Goal: Navigation & Orientation: Understand site structure

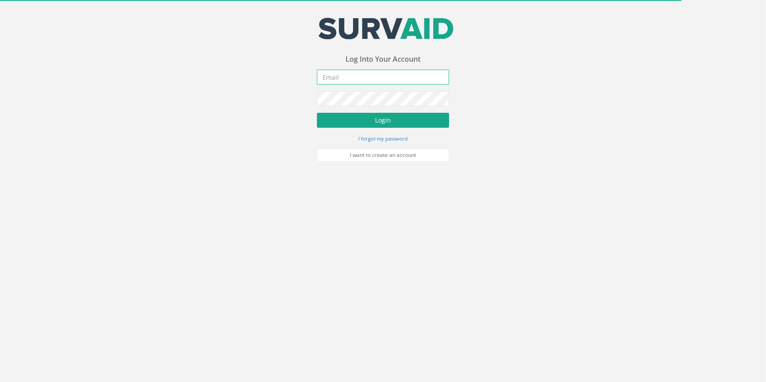
type input "[PERSON_NAME][EMAIL_ADDRESS][PERSON_NAME][DOMAIN_NAME]"
click at [388, 122] on button "Login" at bounding box center [383, 120] width 132 height 15
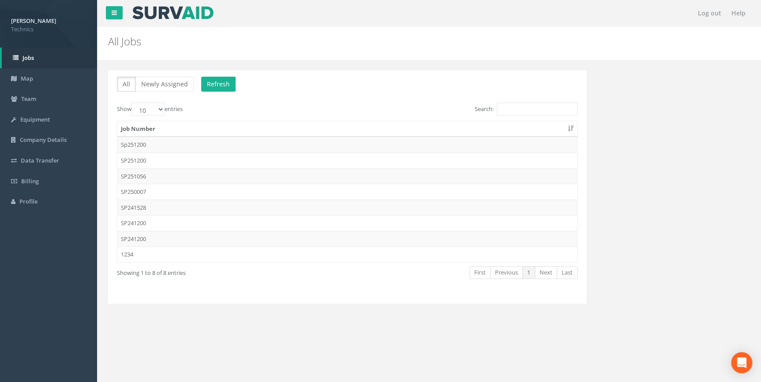
click at [171, 13] on image at bounding box center [172, 12] width 83 height 13
click at [26, 179] on span "Billing" at bounding box center [30, 181] width 18 height 8
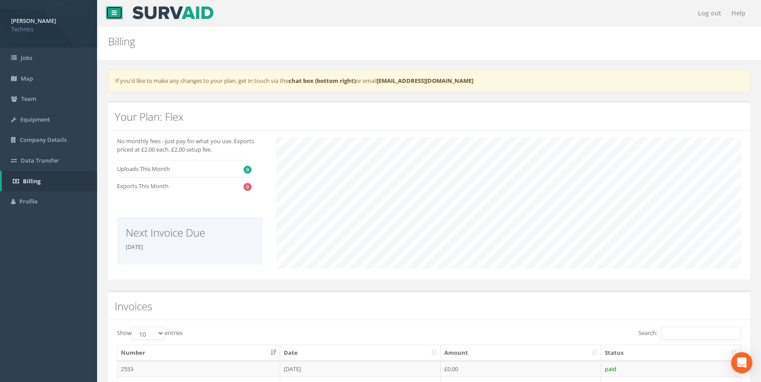
click at [116, 12] on icon at bounding box center [114, 13] width 5 height 6
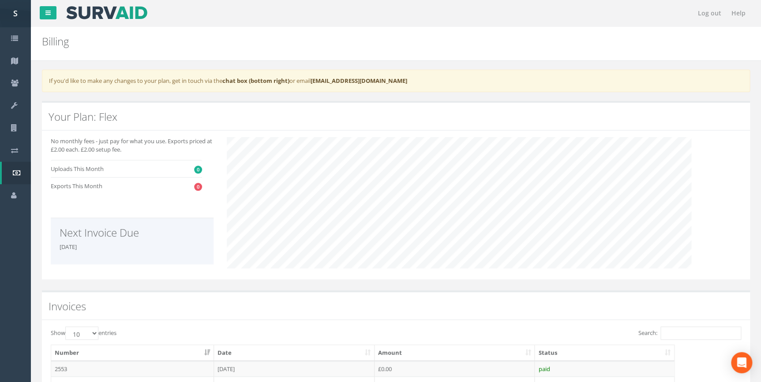
click at [18, 15] on div "S" at bounding box center [15, 13] width 31 height 27
click at [48, 12] on icon at bounding box center [47, 13] width 5 height 6
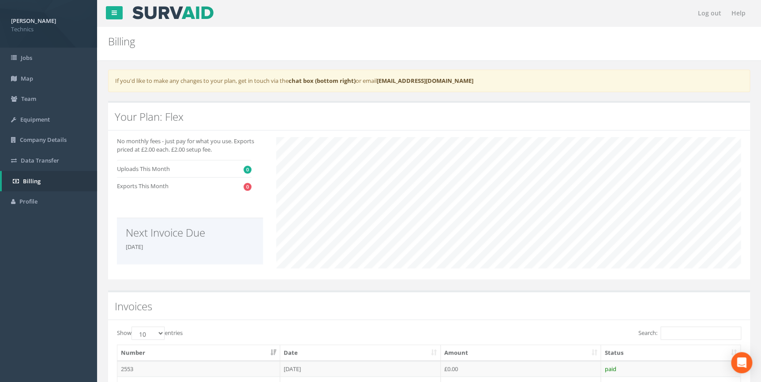
click at [30, 22] on strong "[PERSON_NAME]" at bounding box center [33, 21] width 45 height 8
click at [34, 142] on span "Company Details" at bounding box center [43, 140] width 47 height 8
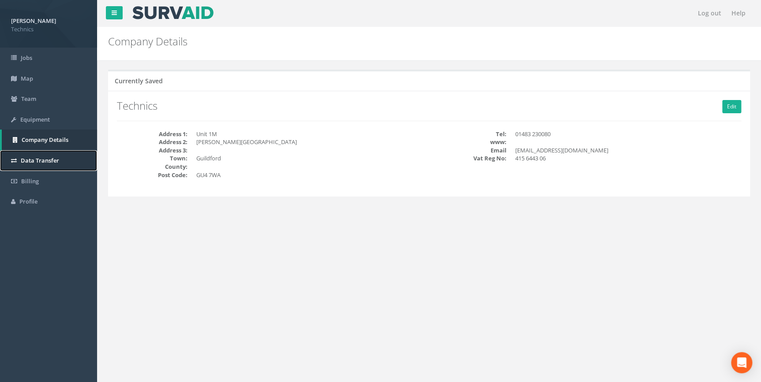
click at [31, 160] on span "Data Transfer" at bounding box center [40, 161] width 38 height 8
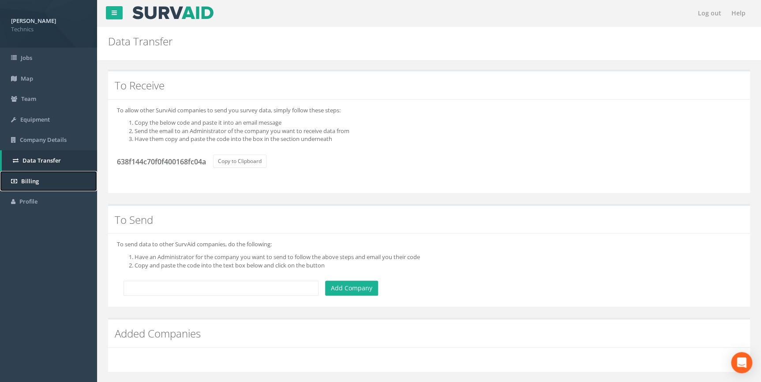
click at [33, 180] on span "Billing" at bounding box center [30, 181] width 18 height 8
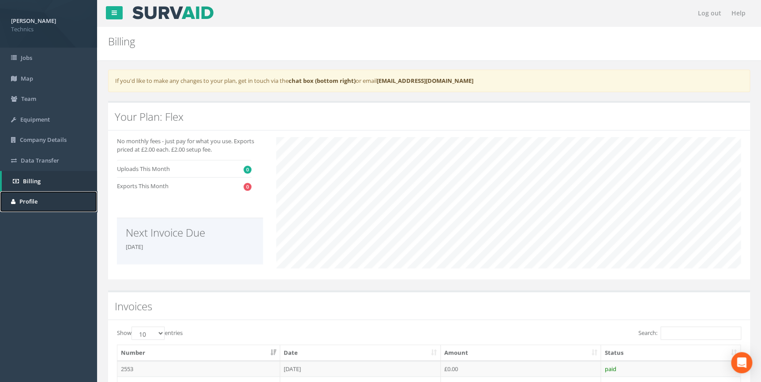
click at [33, 204] on span "Profile" at bounding box center [28, 202] width 18 height 8
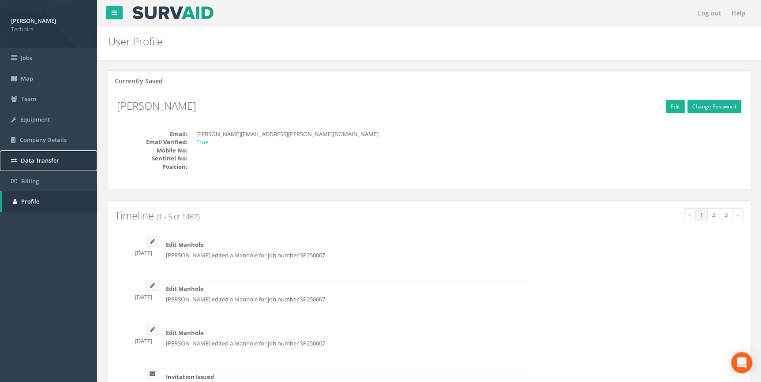
drag, startPoint x: 35, startPoint y: 162, endPoint x: 37, endPoint y: 157, distance: 4.6
click at [35, 161] on span "Data Transfer" at bounding box center [40, 161] width 38 height 8
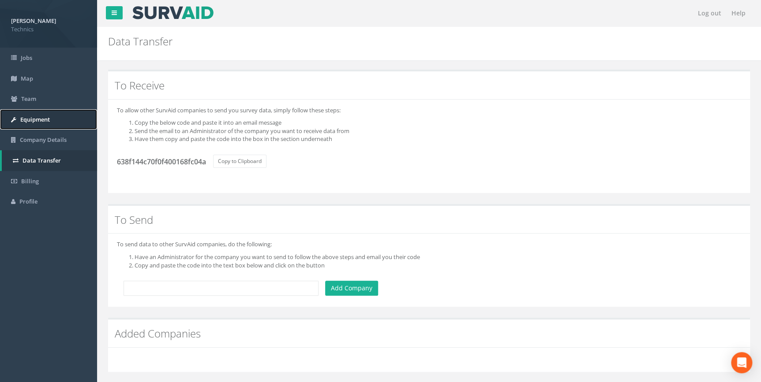
click at [35, 115] on link "Equipment" at bounding box center [48, 119] width 97 height 21
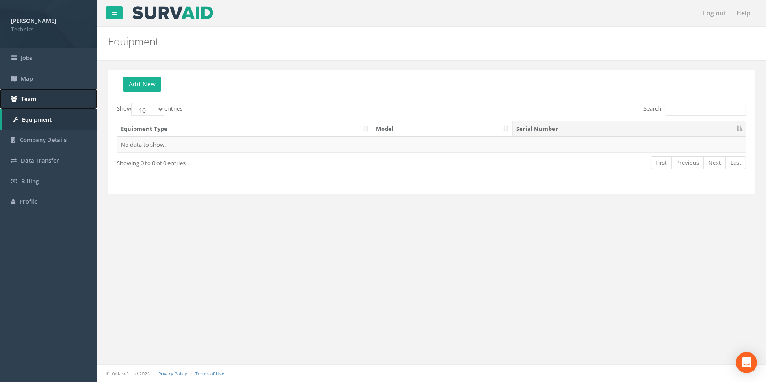
click at [30, 100] on span "Team" at bounding box center [28, 99] width 15 height 8
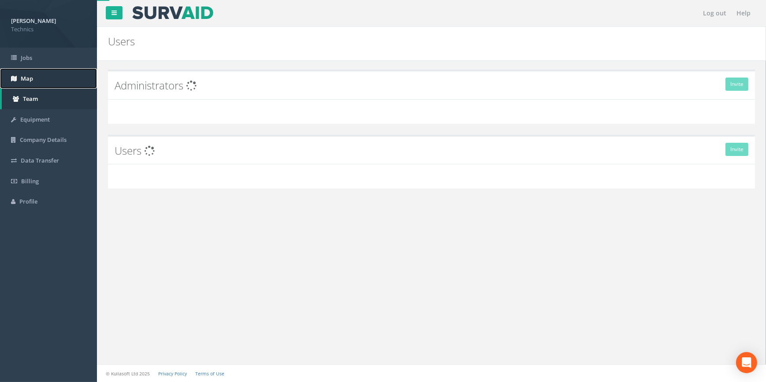
click at [29, 82] on link "Map" at bounding box center [48, 78] width 97 height 21
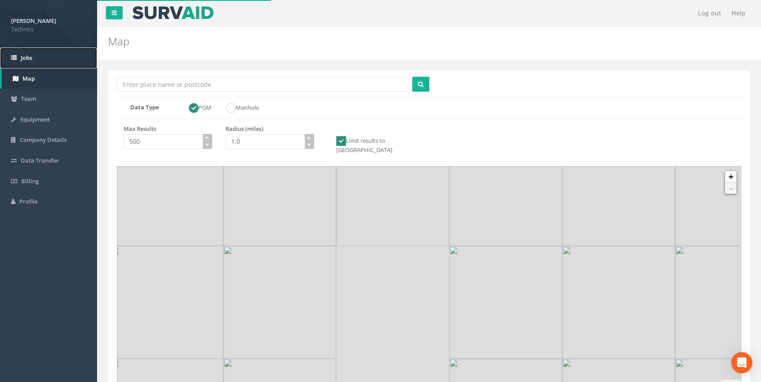
click at [27, 59] on span "Jobs" at bounding box center [26, 58] width 11 height 8
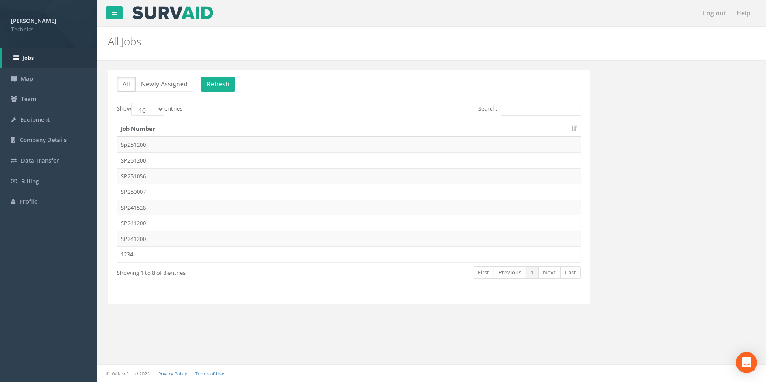
click at [157, 13] on image at bounding box center [172, 12] width 83 height 13
click at [740, 14] on link "Help" at bounding box center [743, 13] width 23 height 26
